Goal: Find specific page/section: Find specific page/section

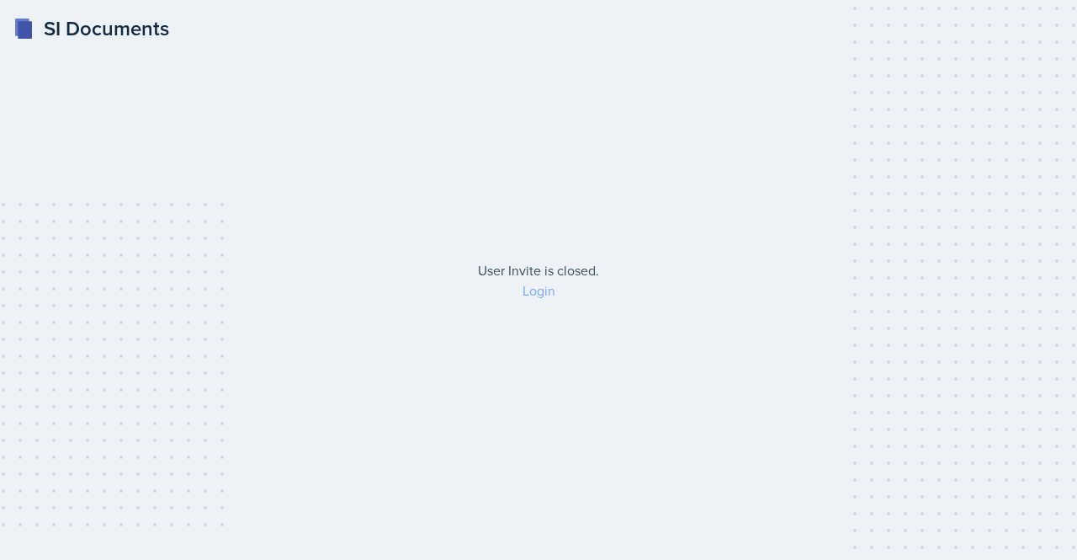
click at [536, 285] on link "Login" at bounding box center [539, 290] width 33 height 19
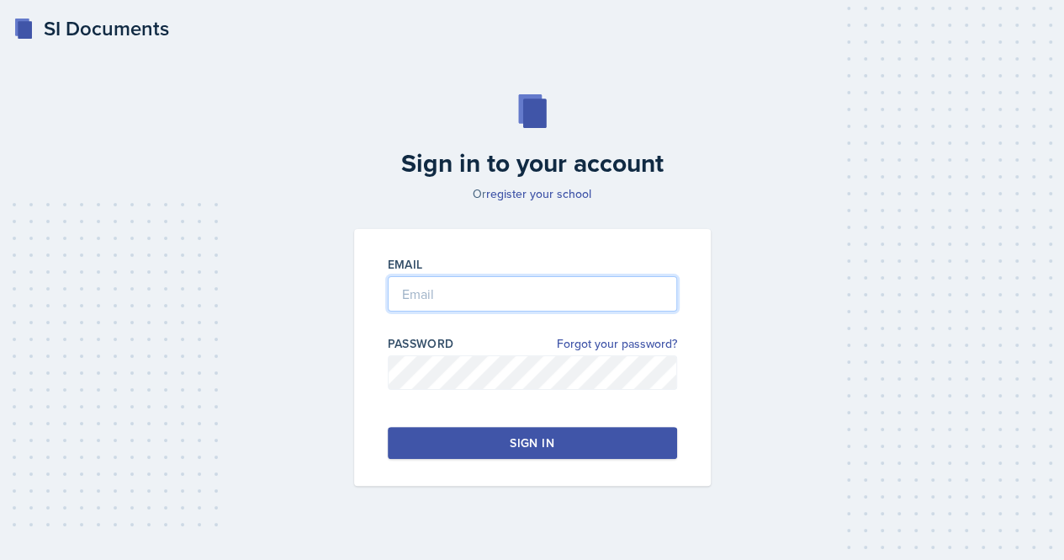
click at [510, 299] on input "email" at bounding box center [532, 293] width 289 height 35
type input "[EMAIL_ADDRESS][DOMAIN_NAME]"
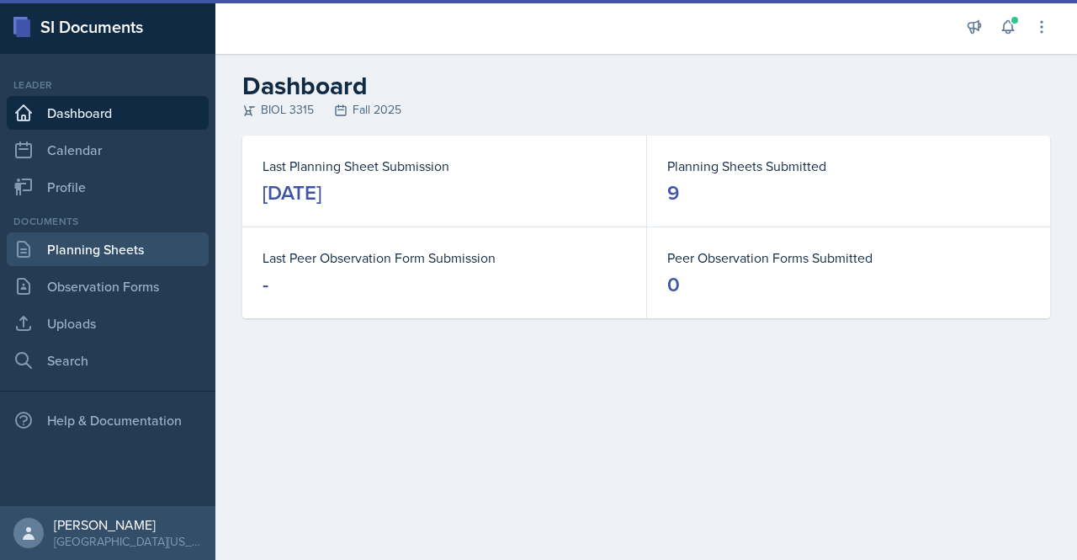
click at [106, 255] on link "Planning Sheets" at bounding box center [108, 249] width 202 height 34
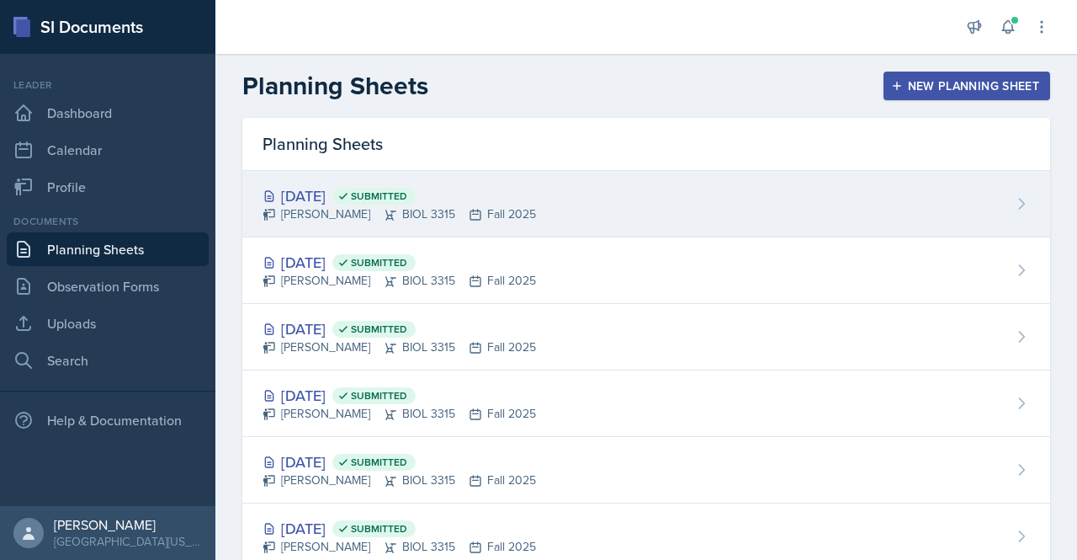
click at [552, 215] on div "[DATE] Submitted [PERSON_NAME] BIOL 3315 Fall 2025" at bounding box center [646, 204] width 808 height 66
